Goal: Task Accomplishment & Management: Use online tool/utility

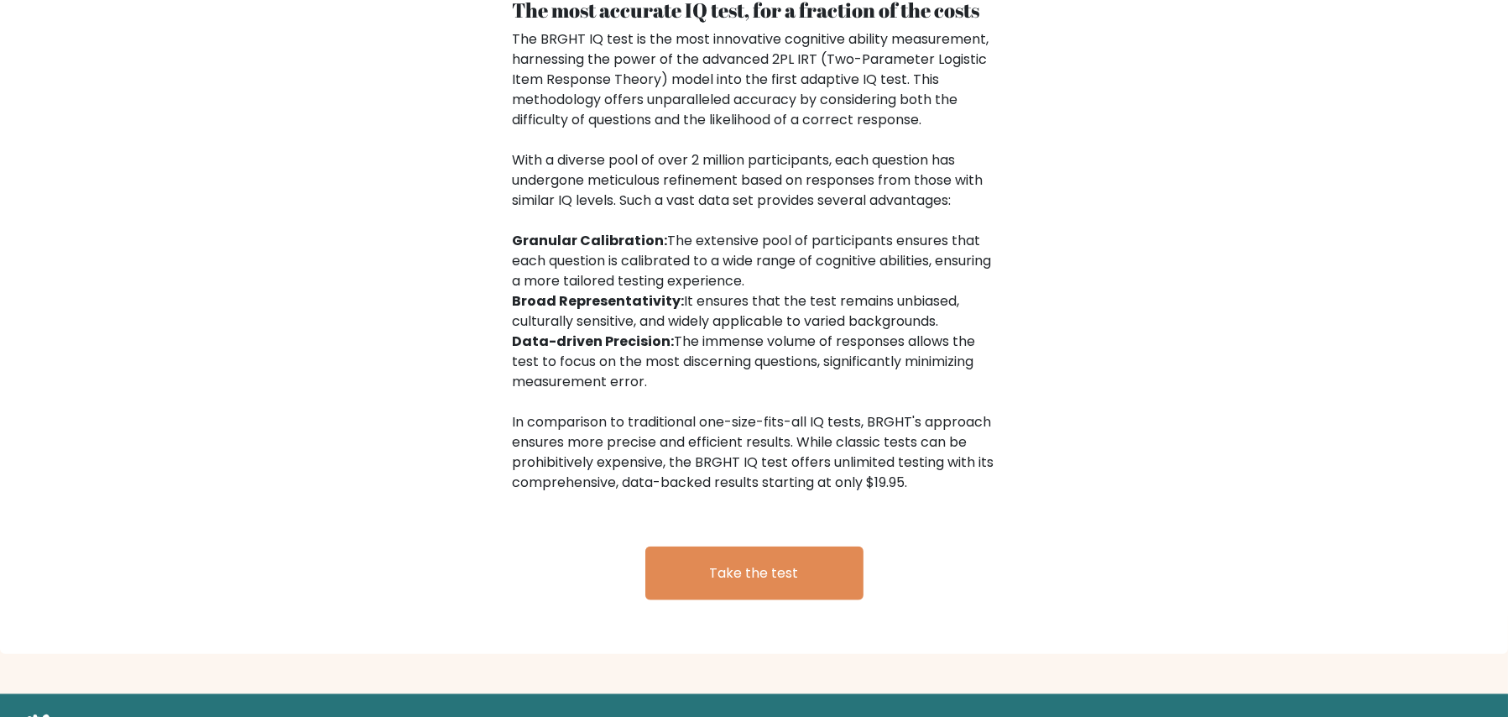
scroll to position [2640, 0]
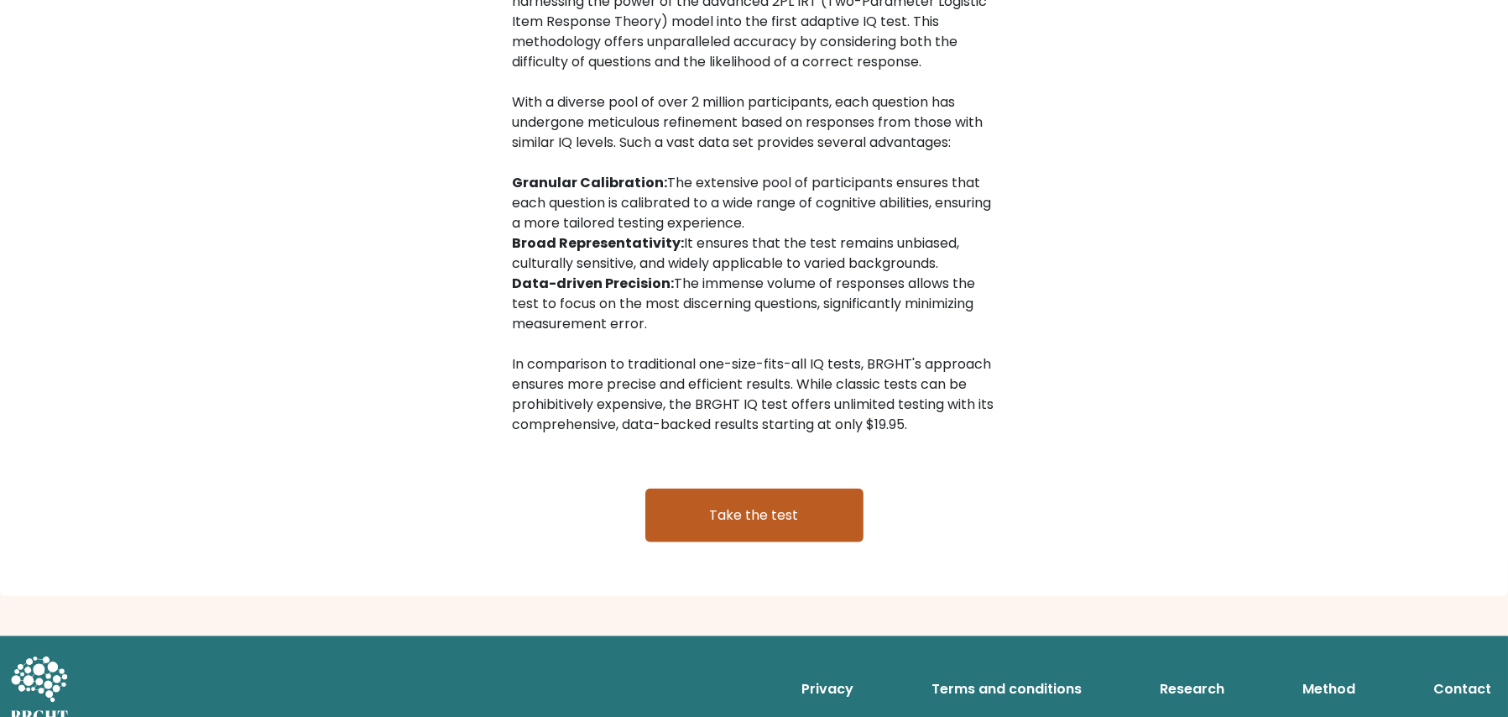
click at [748, 496] on link "Take the test" at bounding box center [754, 515] width 218 height 54
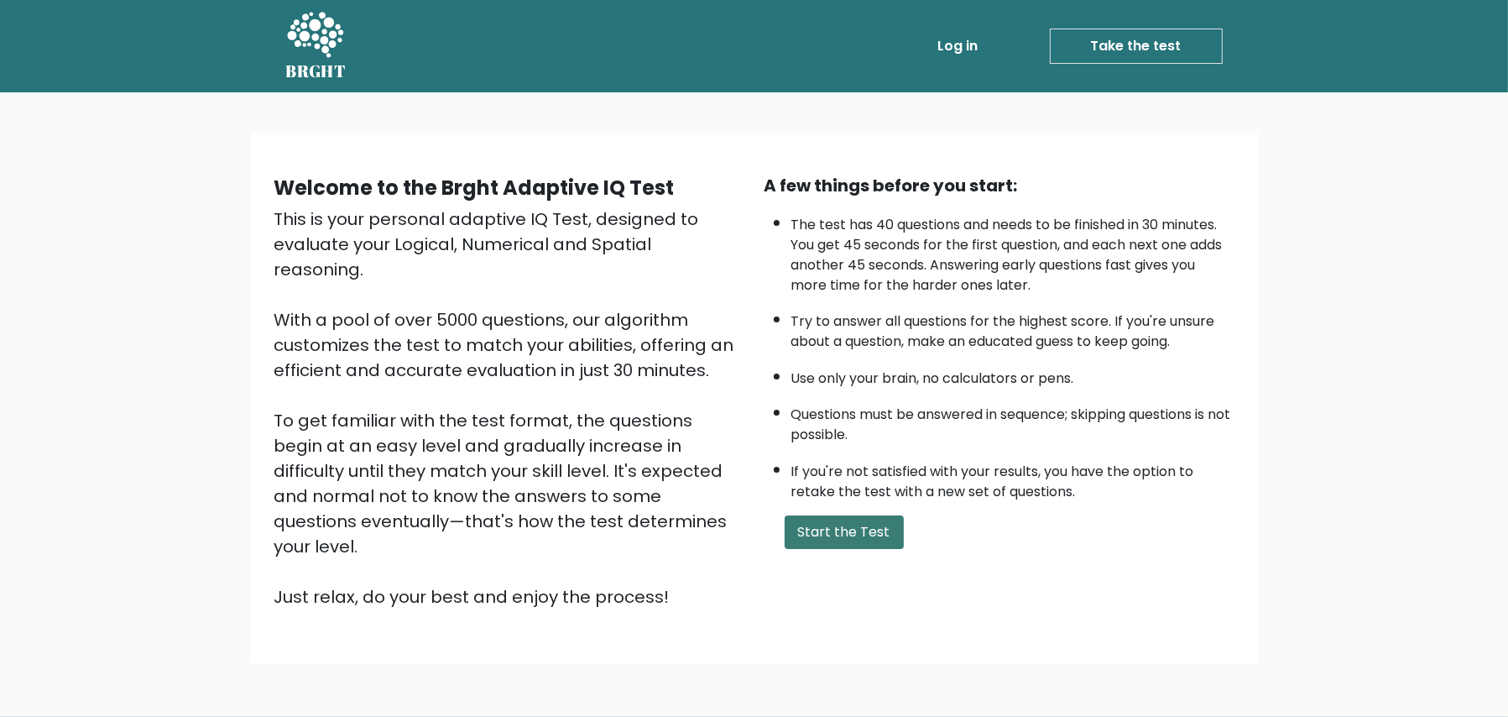
click at [853, 523] on button "Start the Test" at bounding box center [844, 532] width 119 height 34
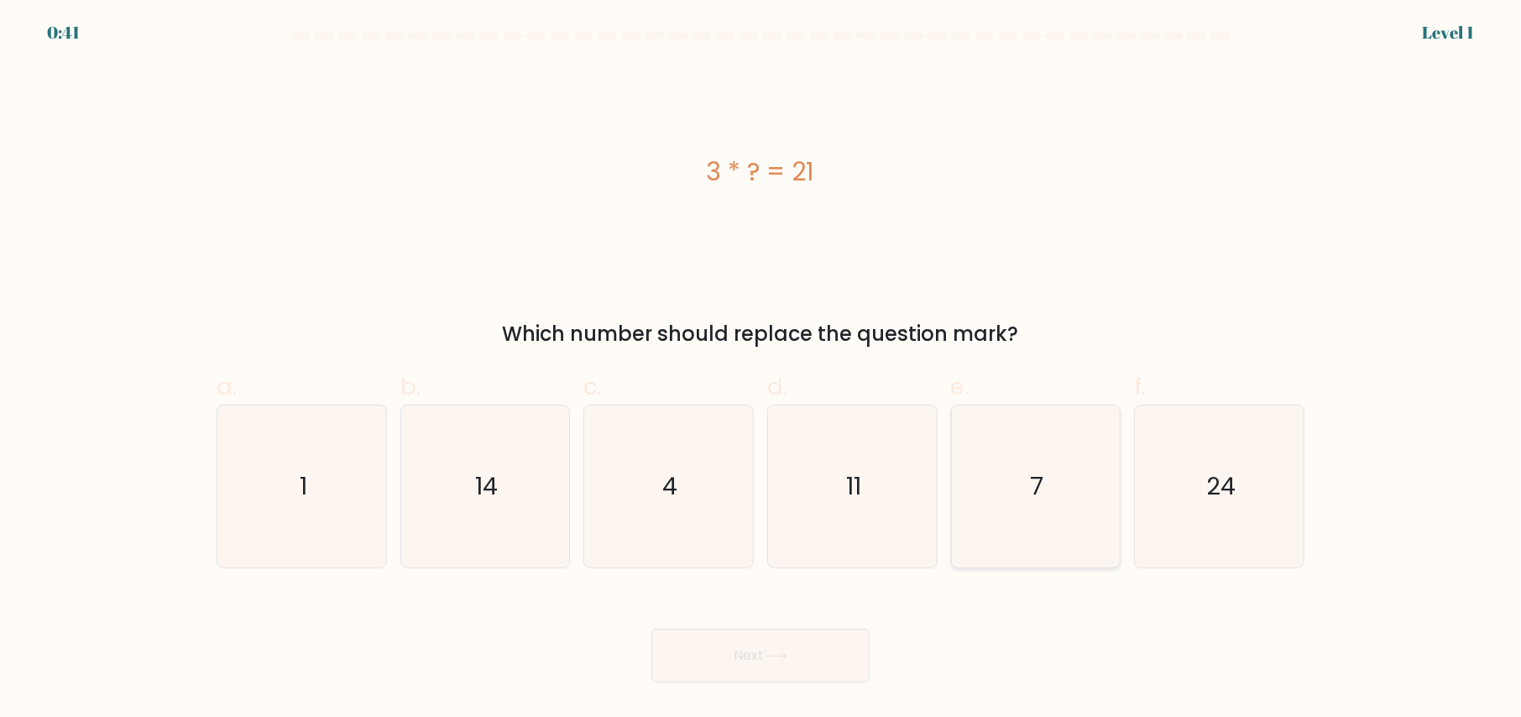
click at [1043, 475] on text "7" at bounding box center [1036, 486] width 13 height 34
click at [761, 369] on input "e. 7" at bounding box center [760, 363] width 1 height 11
radio input "true"
click at [803, 662] on button "Next" at bounding box center [760, 656] width 218 height 54
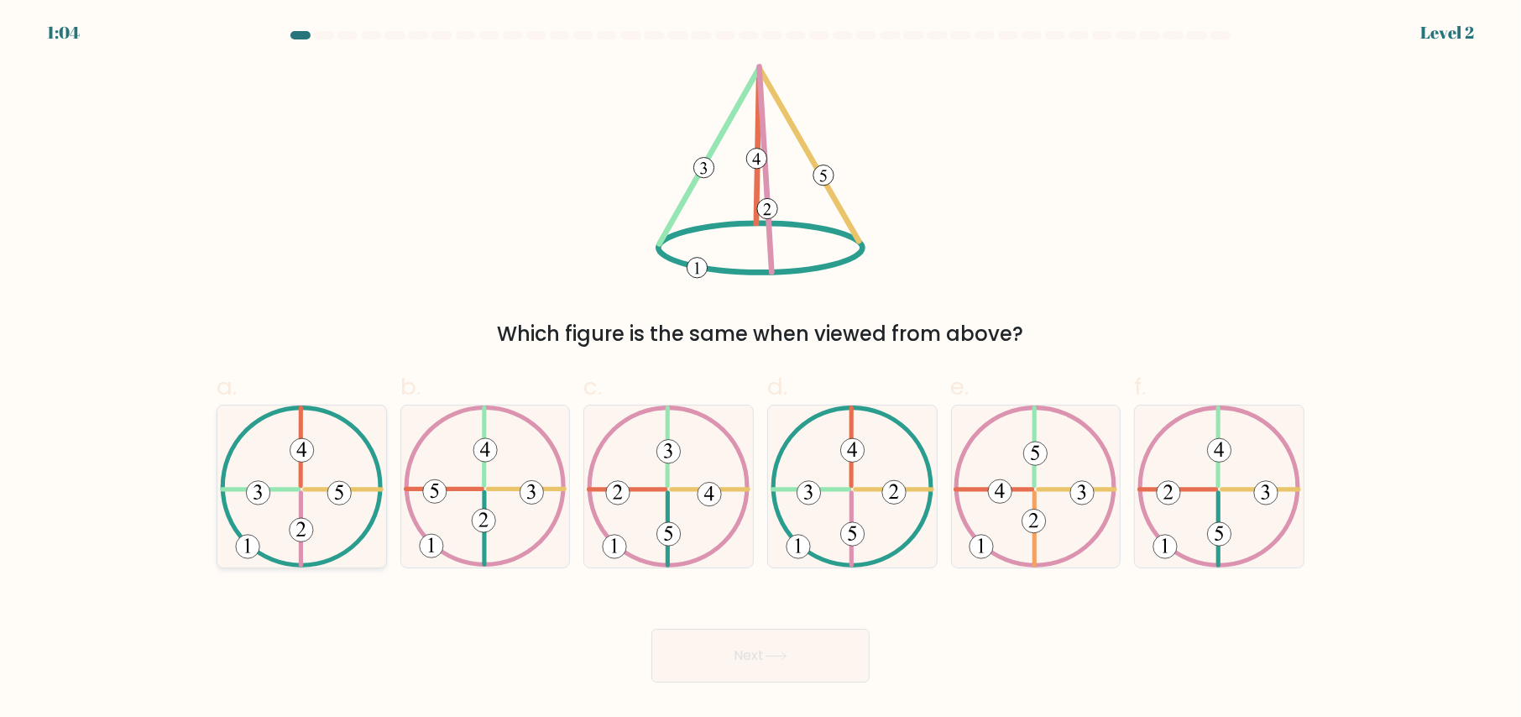
click at [321, 539] on icon at bounding box center [302, 486] width 164 height 162
click at [760, 369] on input "a." at bounding box center [760, 363] width 1 height 11
radio input "true"
click at [766, 649] on button "Next" at bounding box center [760, 656] width 218 height 54
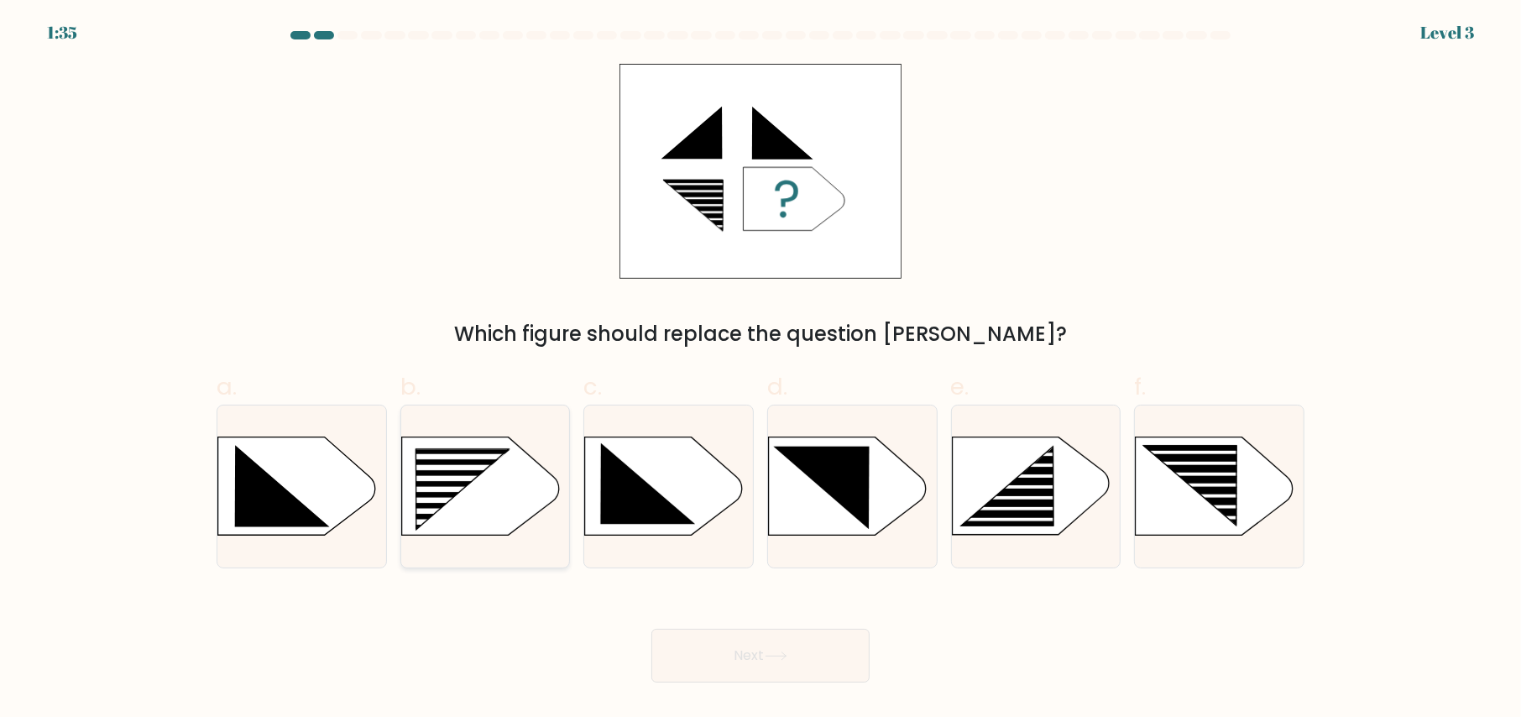
click at [446, 477] on rect at bounding box center [450, 479] width 134 height 6
click at [760, 369] on input "b." at bounding box center [760, 363] width 1 height 11
radio input "true"
click at [765, 646] on button "Next" at bounding box center [760, 656] width 218 height 54
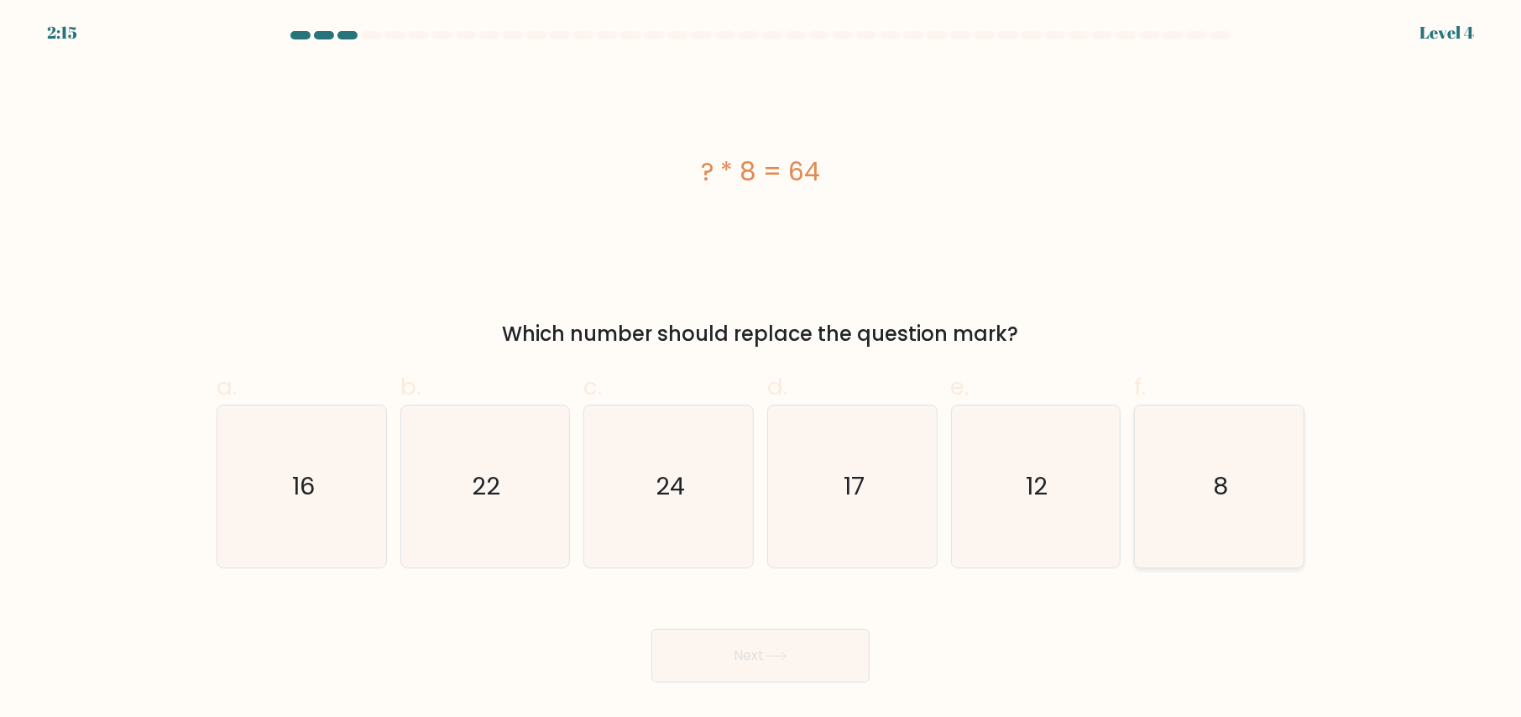
click at [1211, 498] on icon "8" at bounding box center [1219, 486] width 162 height 162
click at [761, 369] on input "f. 8" at bounding box center [760, 363] width 1 height 11
radio input "true"
click at [794, 638] on button "Next" at bounding box center [760, 656] width 218 height 54
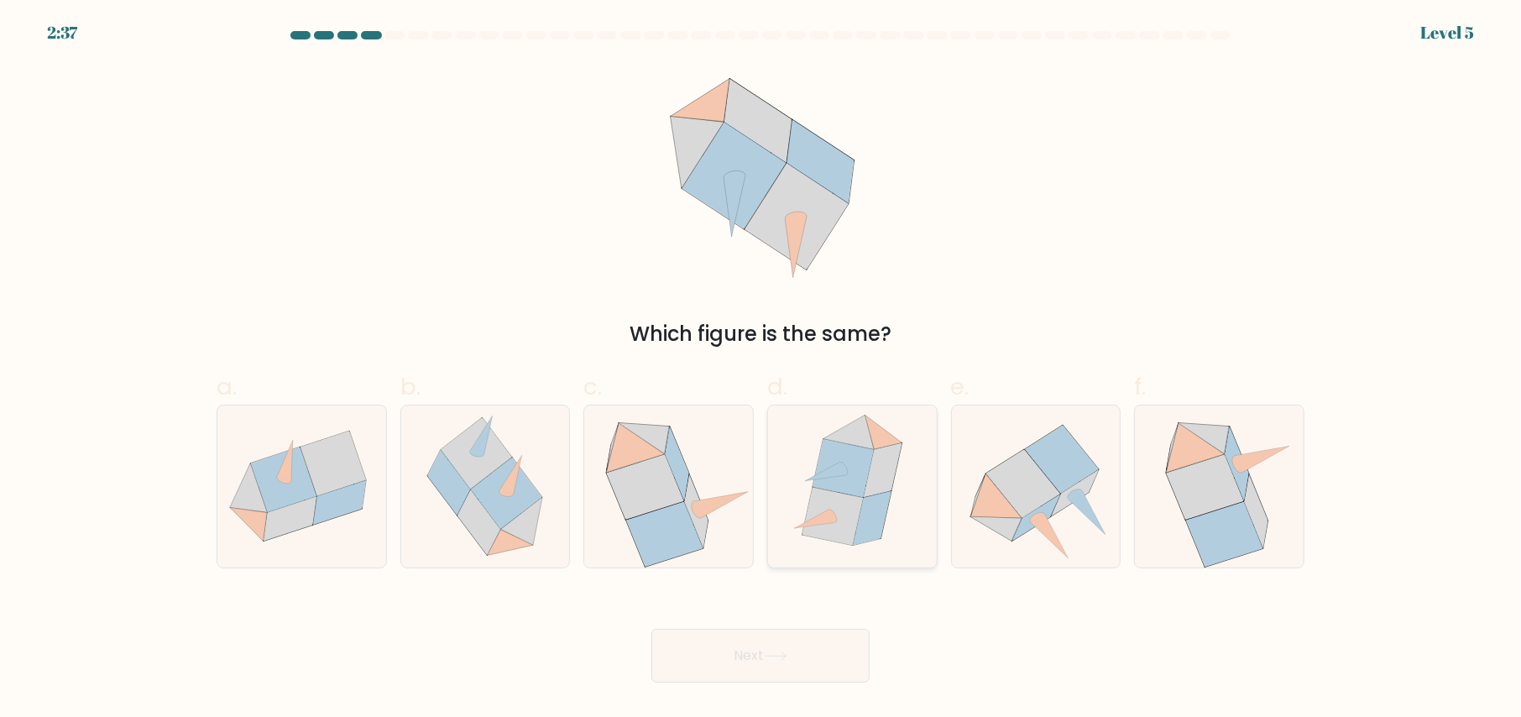
click at [871, 468] on icon at bounding box center [882, 469] width 38 height 55
click at [761, 369] on input "d." at bounding box center [760, 363] width 1 height 11
radio input "true"
click at [787, 665] on button "Next" at bounding box center [760, 656] width 218 height 54
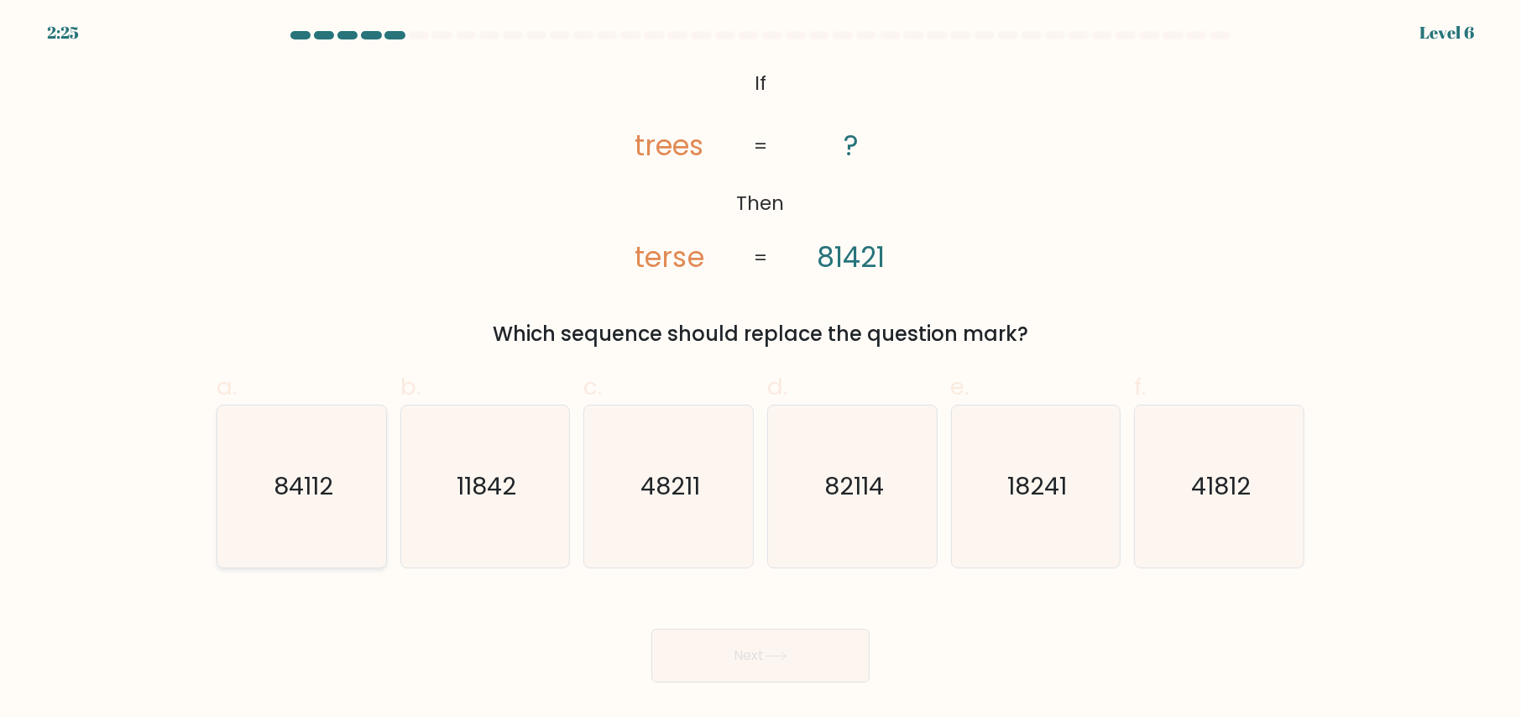
click at [306, 477] on text "84112" at bounding box center [304, 486] width 60 height 34
click at [760, 369] on input "a. 84112" at bounding box center [760, 363] width 1 height 11
radio input "true"
click at [769, 659] on icon at bounding box center [775, 655] width 23 height 9
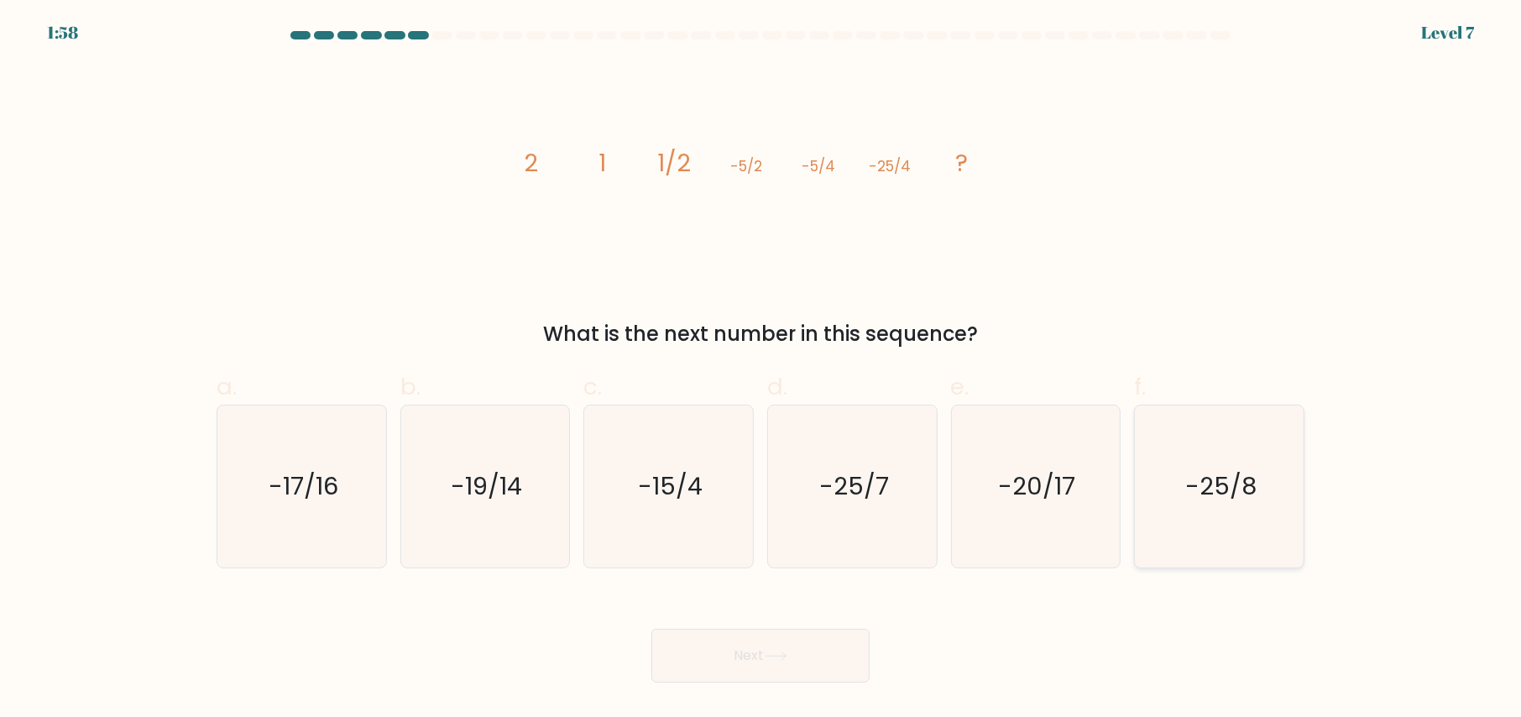
click at [1226, 488] on text "-25/8" at bounding box center [1220, 486] width 71 height 34
click at [761, 369] on input "f. -25/8" at bounding box center [760, 363] width 1 height 11
radio input "true"
click at [739, 650] on button "Next" at bounding box center [760, 656] width 218 height 54
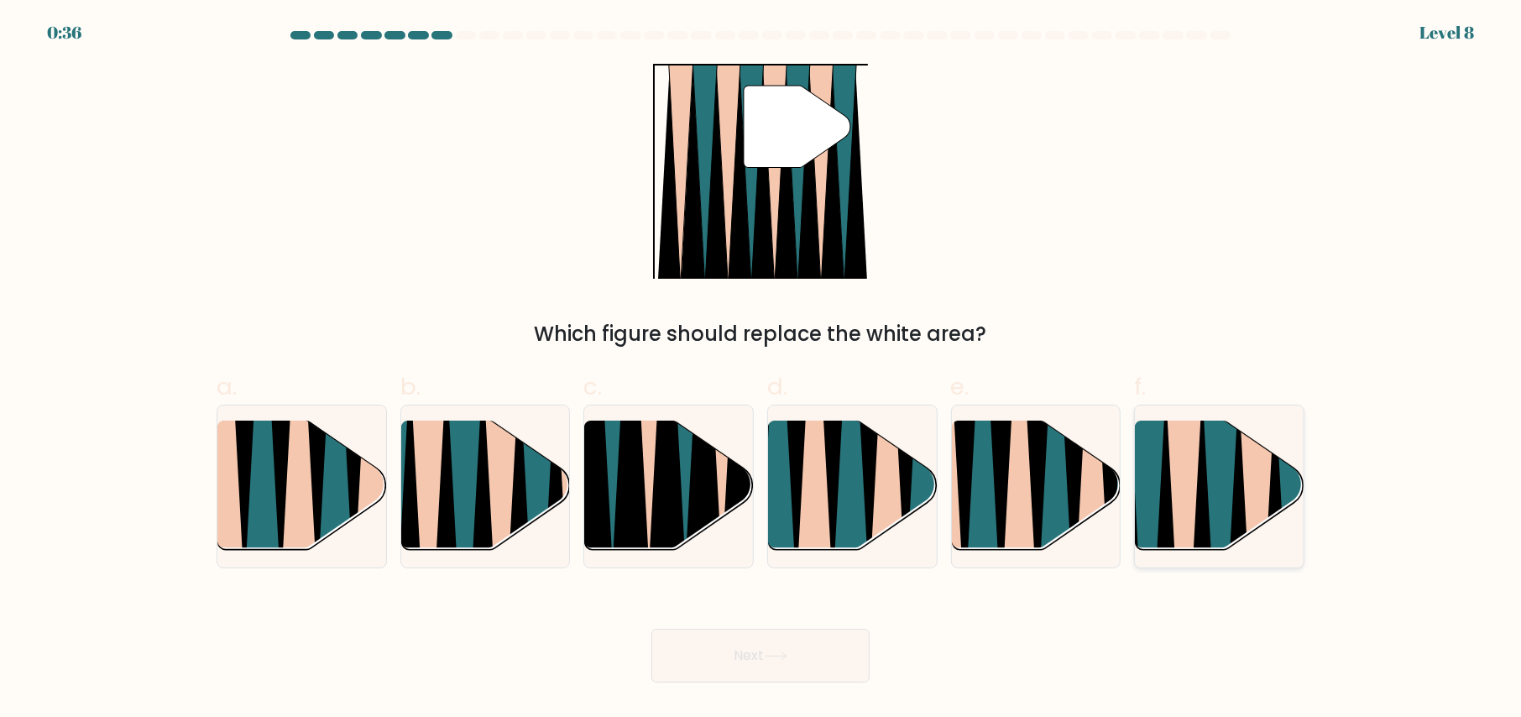
click at [1247, 487] on icon at bounding box center [1258, 556] width 38 height 337
click at [761, 369] on input "f." at bounding box center [760, 363] width 1 height 11
radio input "true"
click at [768, 659] on button "Next" at bounding box center [760, 656] width 218 height 54
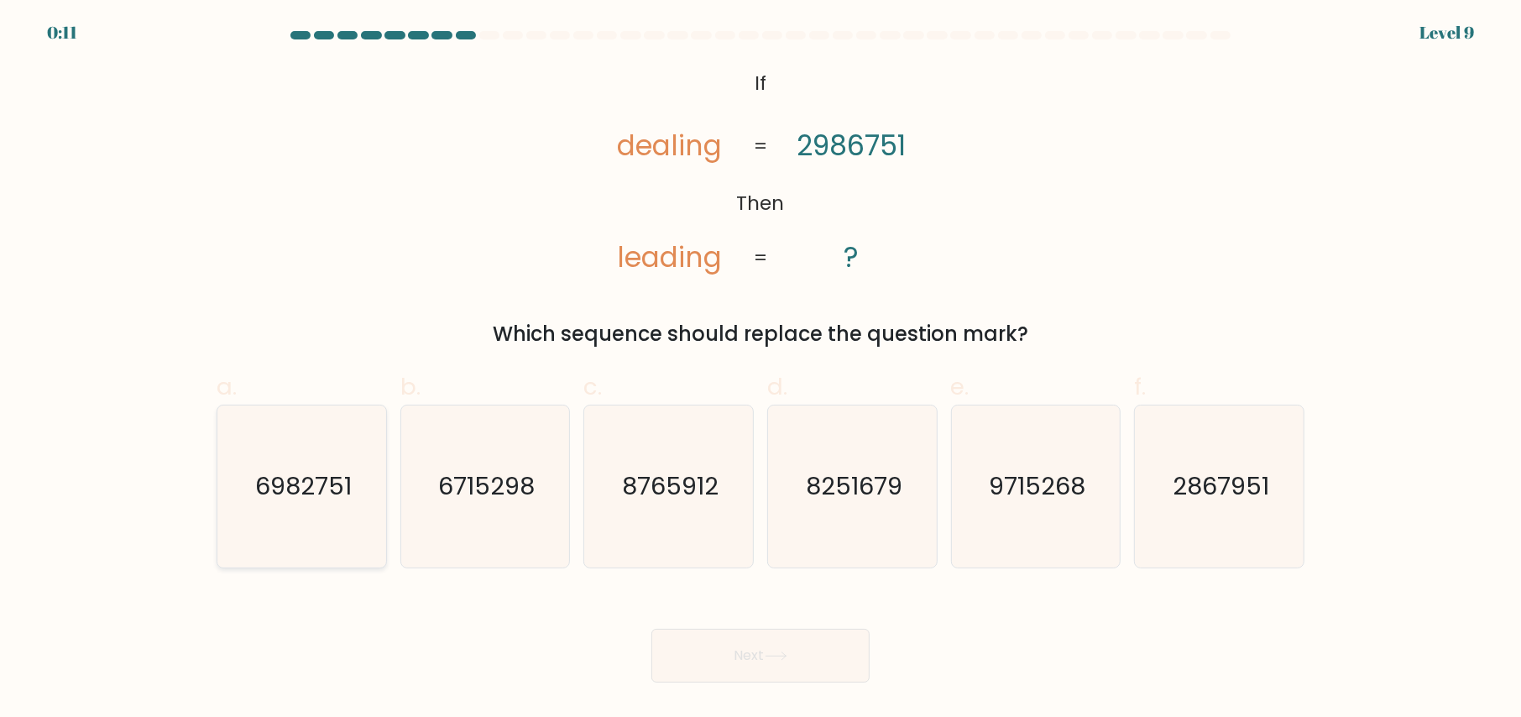
click at [294, 483] on text "6982751" at bounding box center [303, 486] width 97 height 34
click at [760, 369] on input "a. 6982751" at bounding box center [760, 363] width 1 height 11
radio input "true"
click at [744, 663] on button "Next" at bounding box center [760, 656] width 218 height 54
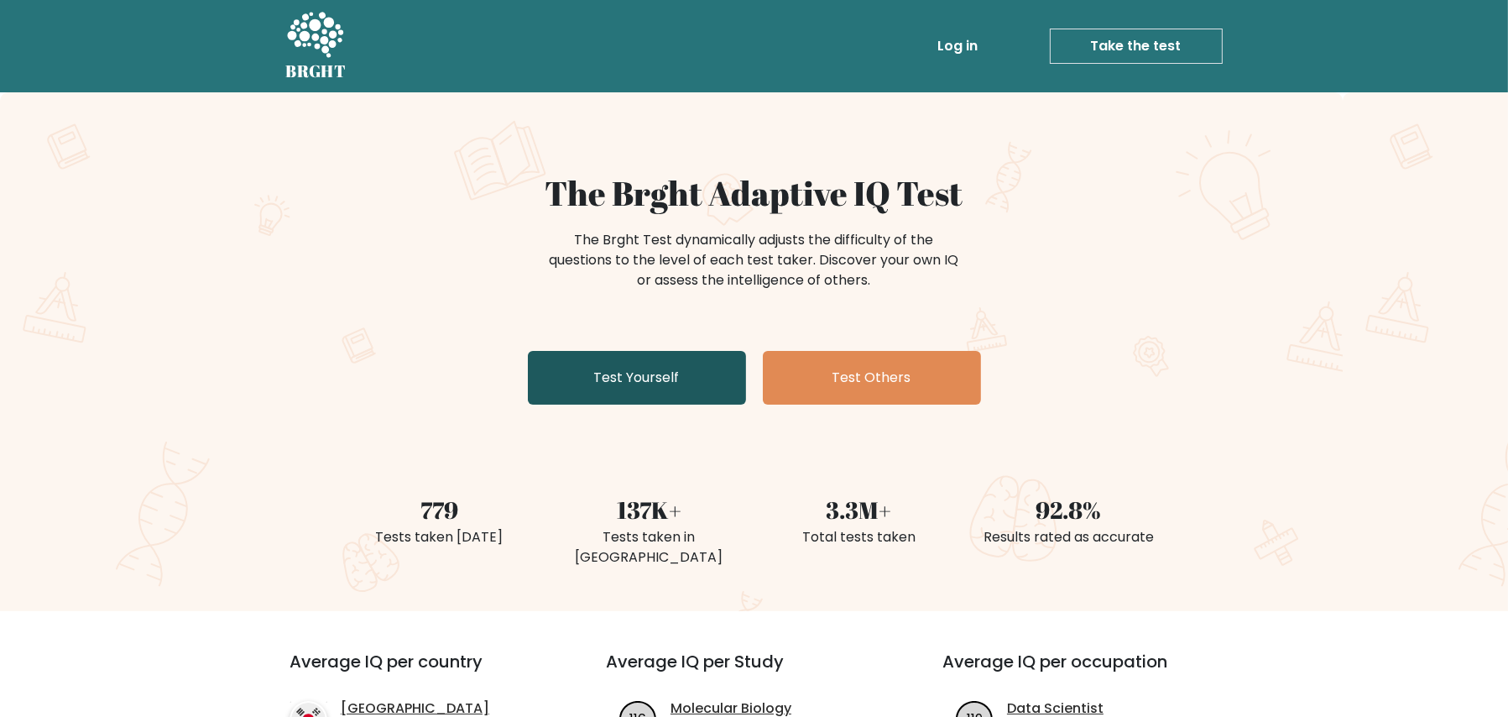
click at [634, 383] on link "Test Yourself" at bounding box center [637, 378] width 218 height 54
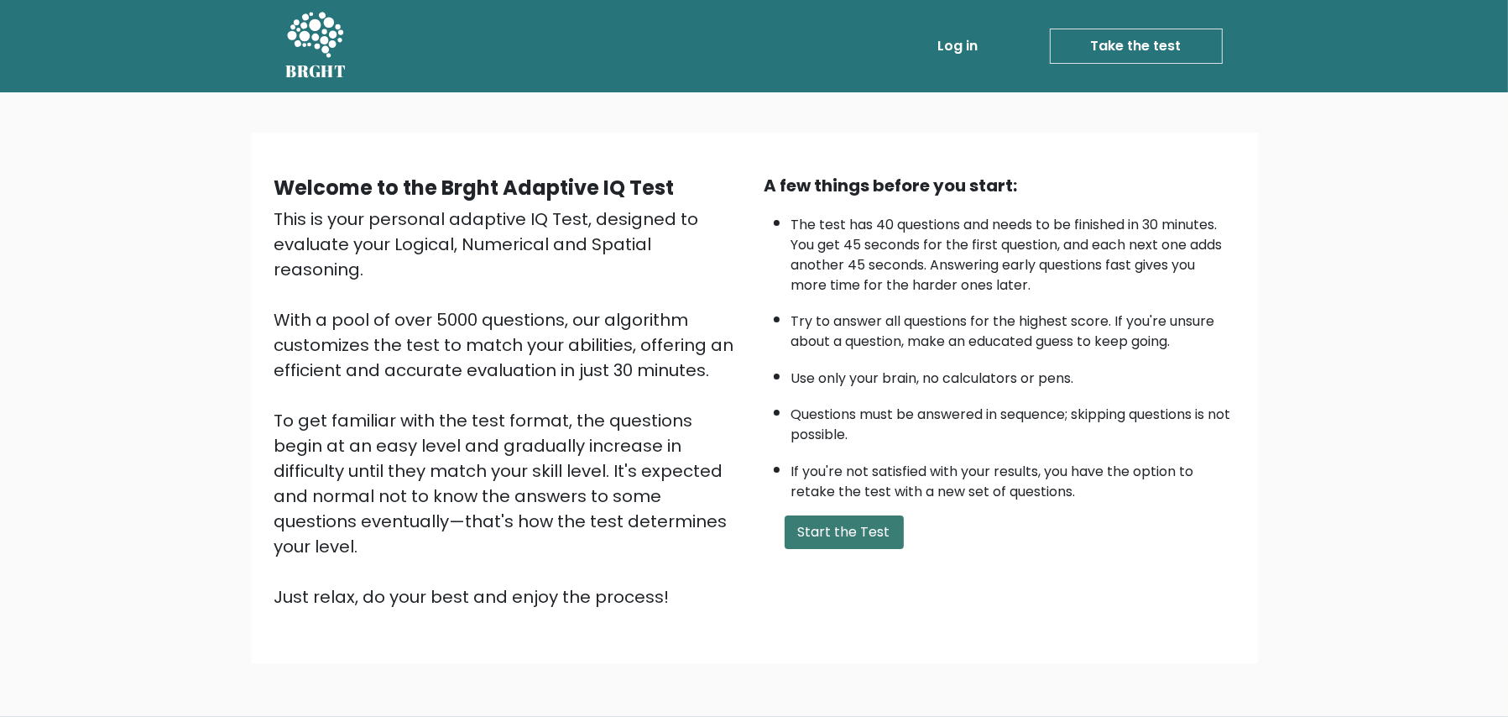
click at [858, 536] on button "Start the Test" at bounding box center [844, 532] width 119 height 34
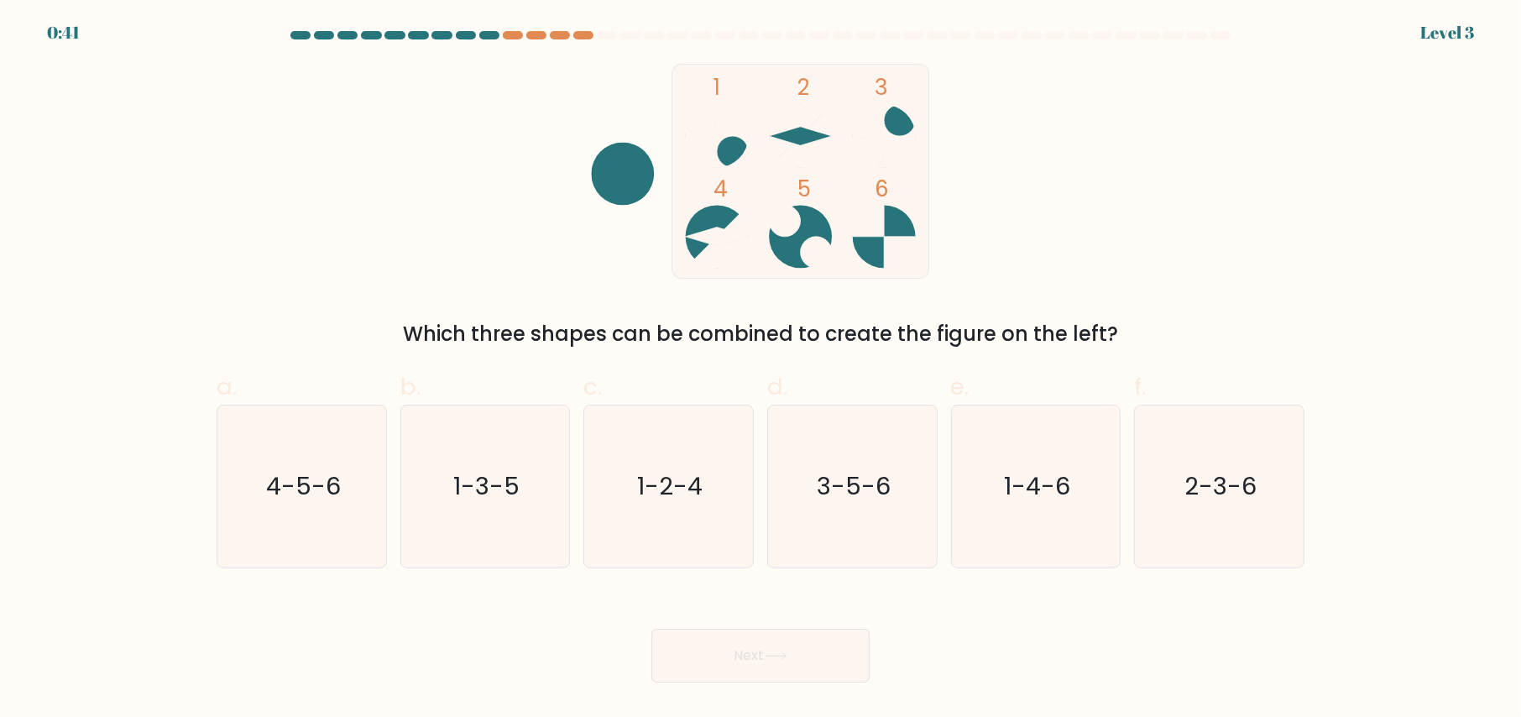
click at [447, 36] on div at bounding box center [441, 35] width 20 height 8
click at [359, 38] on at bounding box center [760, 35] width 943 height 8
click at [58, 30] on body "0:39 Level 3" at bounding box center [760, 358] width 1521 height 717
drag, startPoint x: 816, startPoint y: 675, endPoint x: 1385, endPoint y: 58, distance: 838.5
click at [816, 674] on button "Next" at bounding box center [760, 656] width 218 height 54
